Goal: Entertainment & Leisure: Consume media (video, audio)

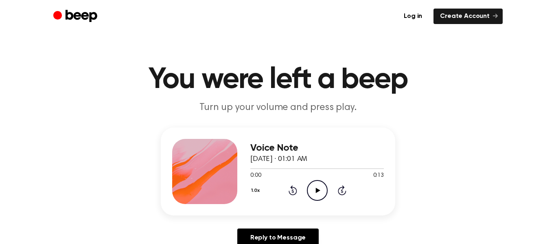
click at [308, 194] on circle at bounding box center [317, 190] width 20 height 20
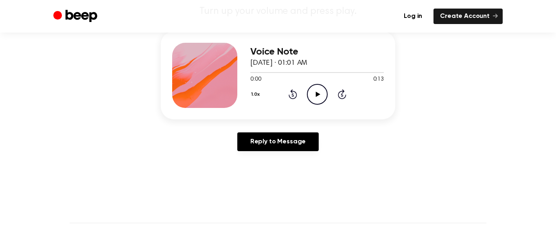
scroll to position [97, 0]
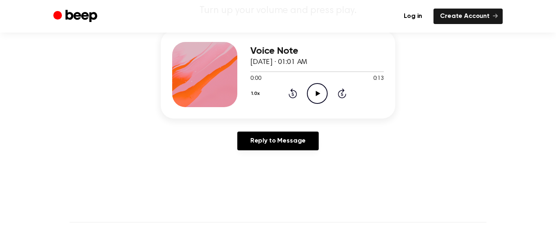
click at [324, 101] on circle at bounding box center [317, 93] width 20 height 20
click at [319, 95] on icon "Play Audio" at bounding box center [317, 93] width 21 height 21
click at [319, 90] on icon "Play Audio" at bounding box center [317, 93] width 21 height 21
click at [309, 96] on icon "Play Audio" at bounding box center [317, 93] width 21 height 21
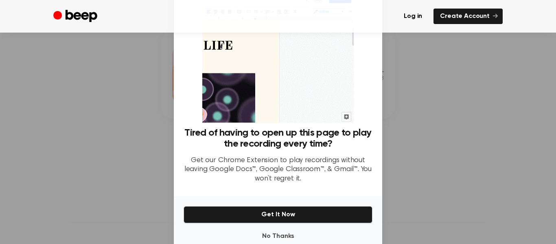
scroll to position [50, 0]
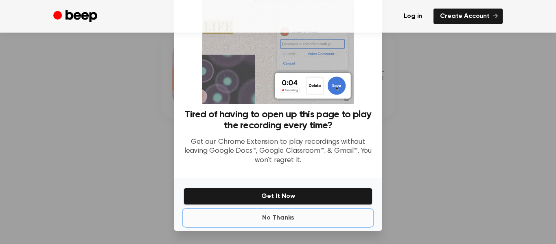
click at [277, 221] on button "No Thanks" at bounding box center [278, 218] width 189 height 16
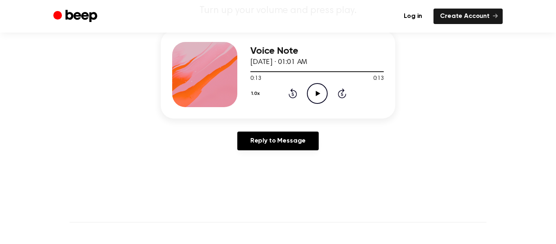
click at [314, 96] on icon "Play Audio" at bounding box center [317, 93] width 21 height 21
click at [315, 87] on icon "Play Audio" at bounding box center [317, 93] width 21 height 21
click at [311, 92] on icon "Pause Audio" at bounding box center [317, 93] width 21 height 21
click at [311, 98] on icon "Play Audio" at bounding box center [317, 93] width 21 height 21
click at [317, 89] on icon "Pause Audio" at bounding box center [317, 93] width 21 height 21
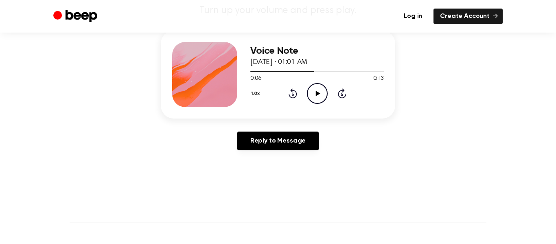
click at [291, 96] on icon "Rewind 5 seconds" at bounding box center [292, 93] width 9 height 11
click at [293, 94] on icon "Rewind 5 seconds" at bounding box center [292, 93] width 9 height 11
click at [292, 97] on icon "Rewind 5 seconds" at bounding box center [292, 93] width 9 height 11
click at [292, 98] on icon at bounding box center [293, 93] width 9 height 10
click at [317, 107] on div "Voice Note [DATE] · 01:01 AM 0:00 0:13 Your browser does not support the [objec…" at bounding box center [278, 75] width 234 height 88
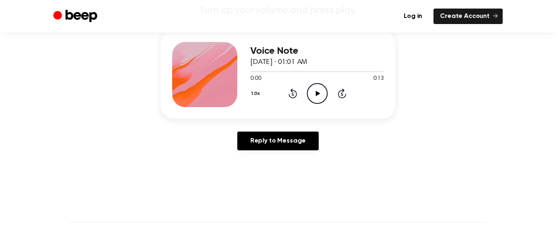
click at [319, 109] on div "Voice Note [DATE] · 01:01 AM 0:00 0:13 Your browser does not support the [objec…" at bounding box center [278, 75] width 234 height 88
click at [312, 98] on icon "Play Audio" at bounding box center [317, 93] width 21 height 21
click at [324, 100] on icon "Pause Audio" at bounding box center [317, 93] width 21 height 21
click at [323, 102] on circle at bounding box center [317, 93] width 20 height 20
click at [289, 96] on icon at bounding box center [293, 93] width 9 height 10
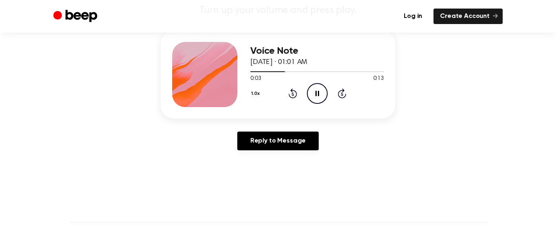
click at [293, 94] on icon at bounding box center [292, 94] width 2 height 3
click at [293, 95] on icon "Rewind 5 seconds" at bounding box center [292, 93] width 9 height 11
click at [304, 97] on div "1.0x Rewind 5 seconds Pause Audio Skip 5 seconds" at bounding box center [317, 93] width 134 height 21
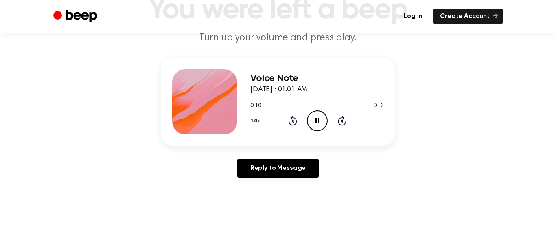
scroll to position [68, 0]
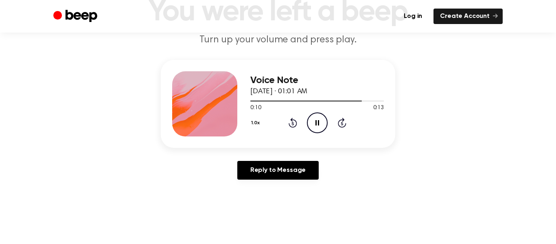
click at [317, 124] on icon "Pause Audio" at bounding box center [317, 122] width 21 height 21
click at [293, 123] on icon at bounding box center [292, 123] width 2 height 3
click at [291, 135] on div "Voice Note [DATE] · 01:01 AM 0:06 0:13 Your browser does not support the [objec…" at bounding box center [317, 103] width 134 height 65
click at [290, 124] on icon "Rewind 5 seconds" at bounding box center [292, 122] width 9 height 11
click at [290, 123] on icon "Rewind 5 seconds" at bounding box center [292, 122] width 9 height 11
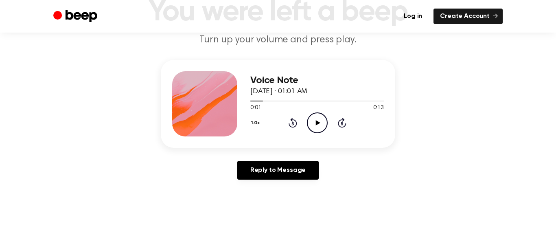
click at [291, 124] on icon "Rewind 5 seconds" at bounding box center [292, 122] width 9 height 11
click at [316, 120] on icon at bounding box center [317, 122] width 4 height 5
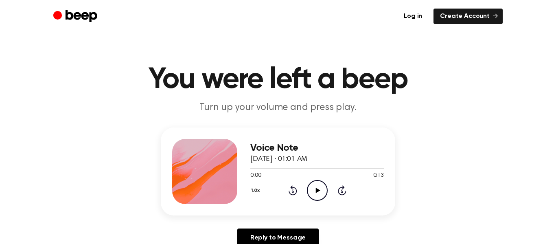
click at [305, 181] on div "1.0x Rewind 5 seconds Play Audio Skip 5 seconds" at bounding box center [317, 190] width 134 height 21
click at [314, 200] on icon "Play Audio" at bounding box center [317, 190] width 21 height 21
click at [324, 190] on icon "Pause Audio" at bounding box center [317, 190] width 21 height 21
click at [319, 186] on icon "Play Audio" at bounding box center [317, 190] width 21 height 21
click at [313, 186] on icon "Pause Audio" at bounding box center [317, 190] width 21 height 21
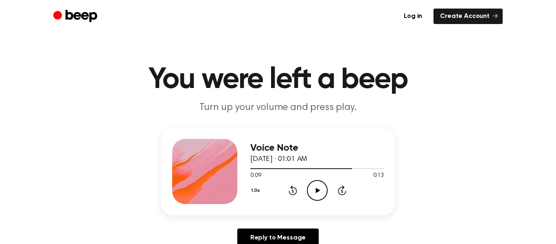
click at [316, 200] on circle at bounding box center [317, 190] width 20 height 20
click at [305, 198] on div "1.0x Rewind 5 seconds Pause Audio Skip 5 seconds" at bounding box center [317, 190] width 134 height 21
click at [309, 188] on icon "Pause Audio" at bounding box center [317, 190] width 21 height 21
click at [322, 193] on icon "Play Audio" at bounding box center [317, 190] width 21 height 21
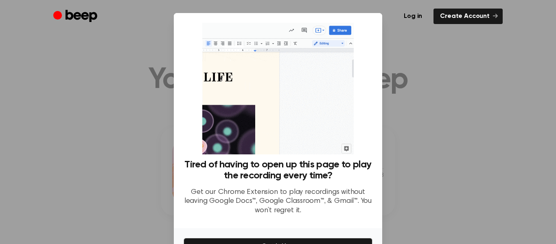
scroll to position [50, 0]
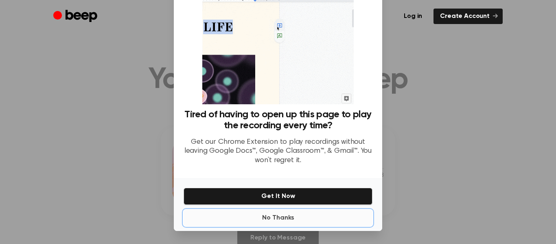
click at [268, 220] on button "No Thanks" at bounding box center [278, 218] width 189 height 16
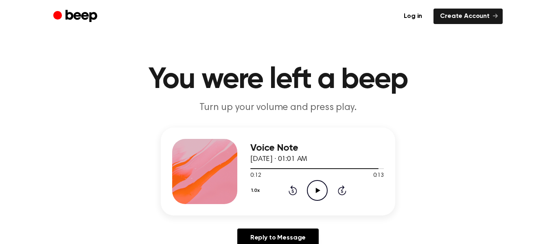
click at [309, 189] on icon "Play Audio" at bounding box center [317, 190] width 21 height 21
click at [314, 187] on icon "Play Audio" at bounding box center [317, 190] width 21 height 21
